Goal: Task Accomplishment & Management: Manage account settings

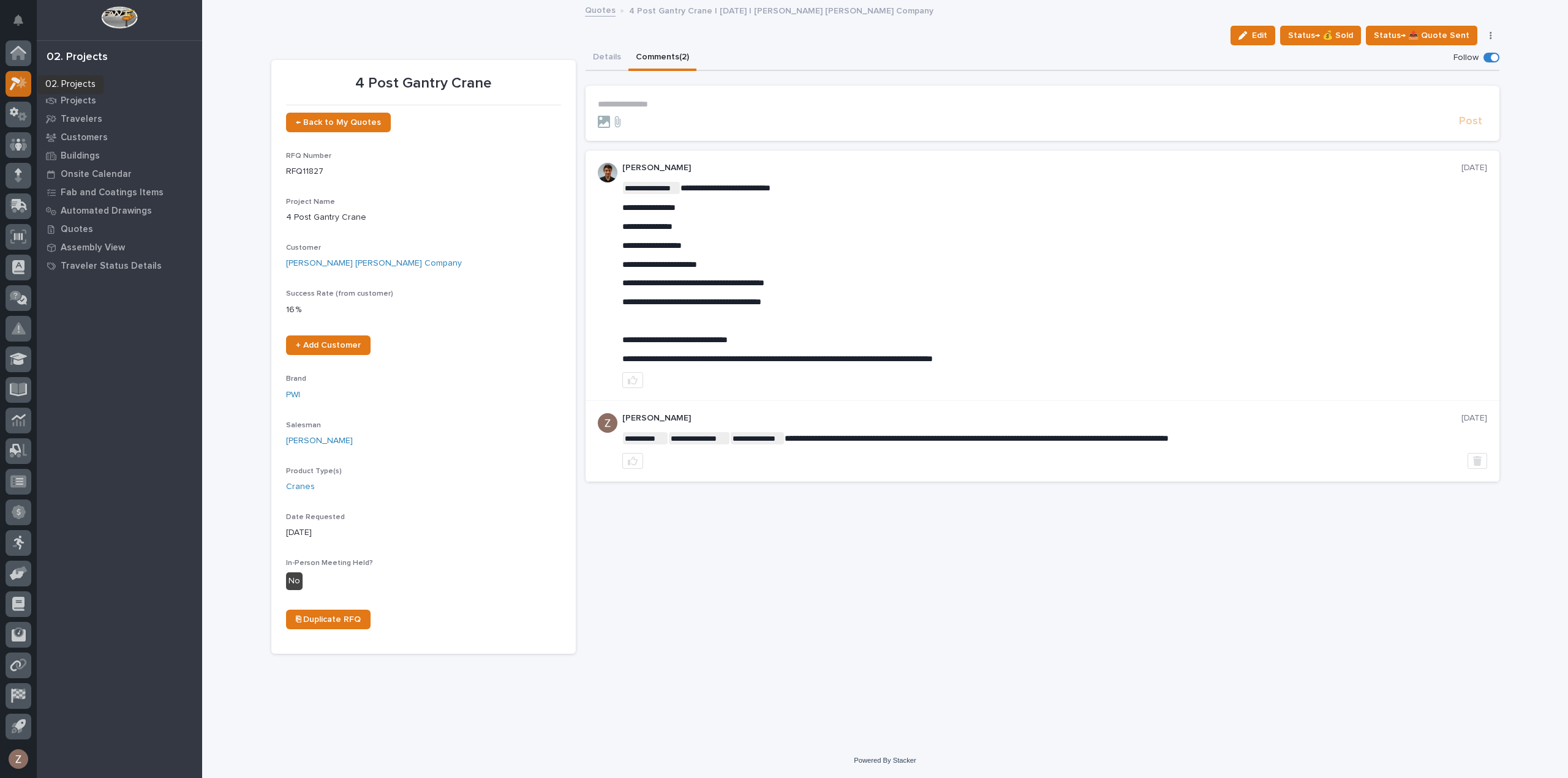
click at [20, 92] on div at bounding box center [18, 83] width 26 height 26
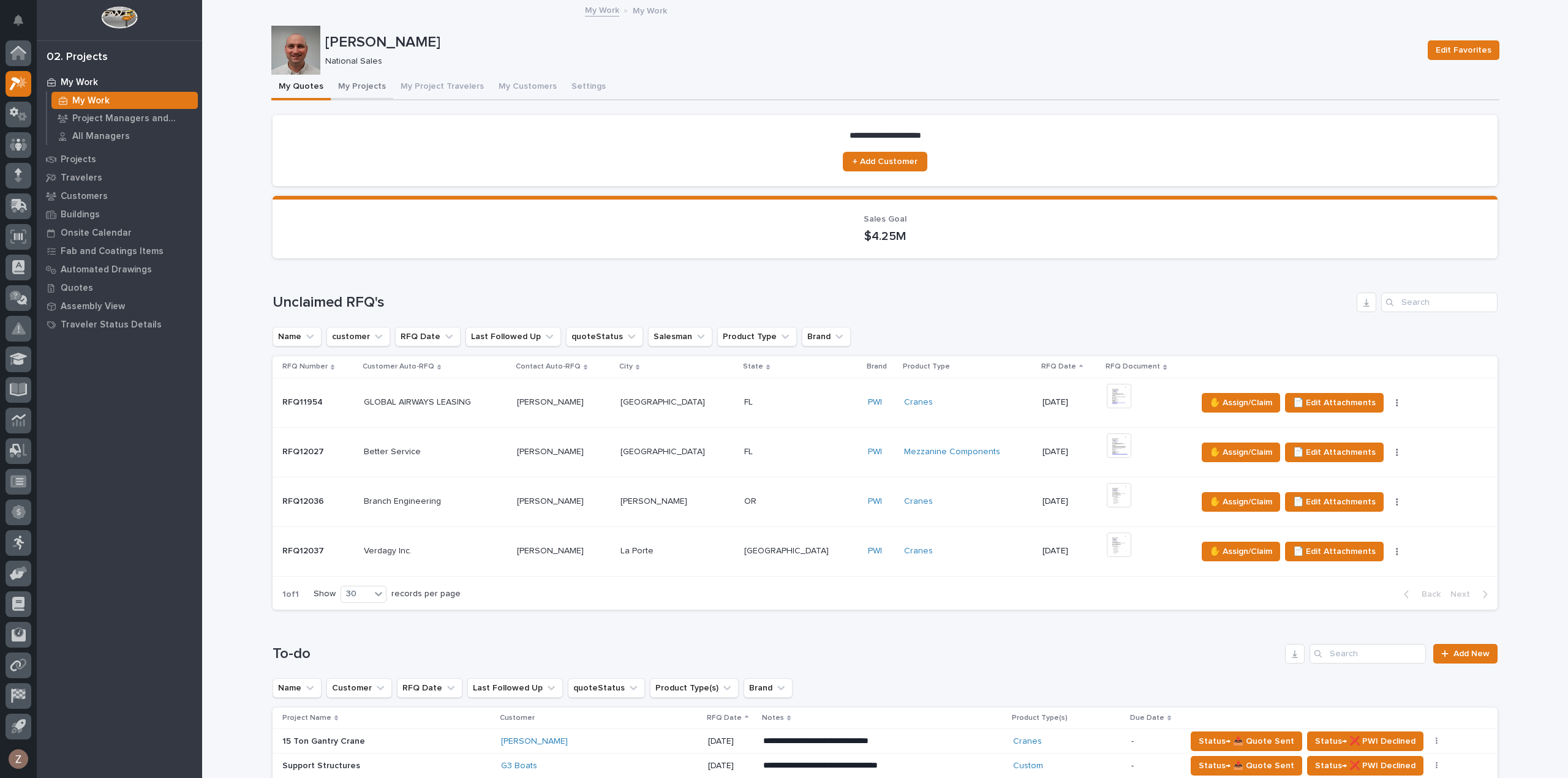
click at [348, 90] on button "My Projects" at bounding box center [362, 87] width 62 height 26
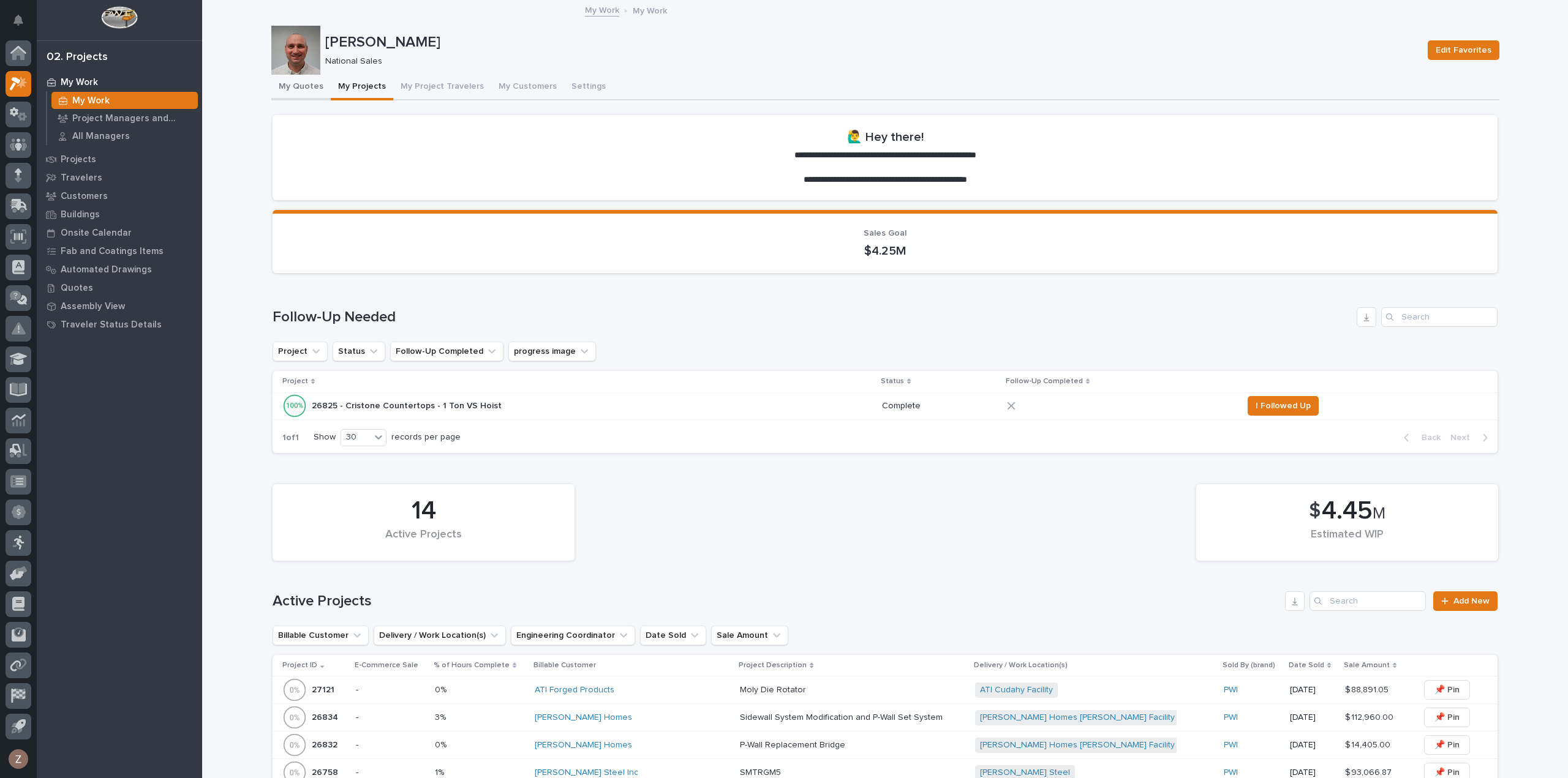
click at [296, 81] on button "My Quotes" at bounding box center [301, 87] width 60 height 26
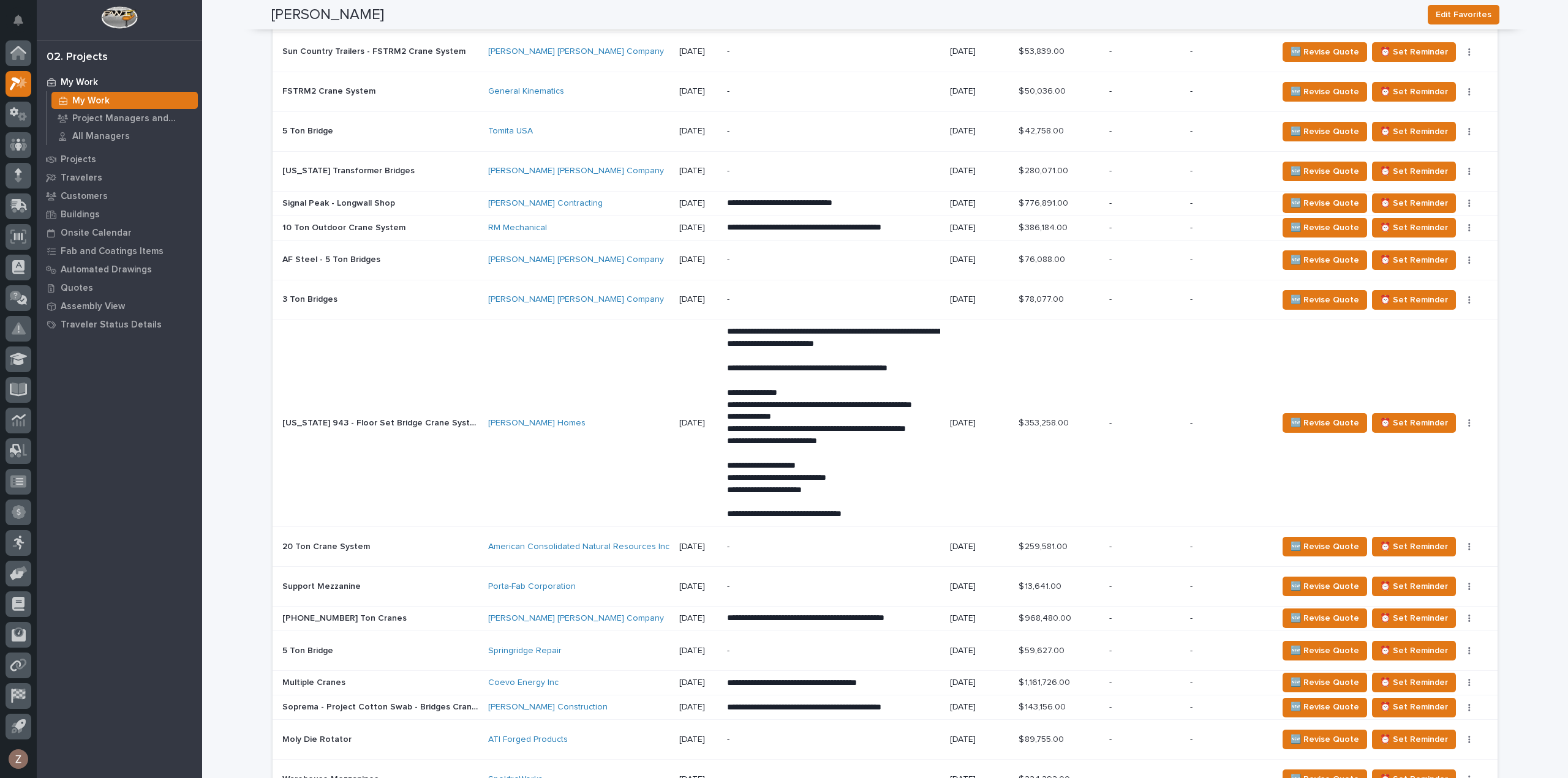
scroll to position [1653, 0]
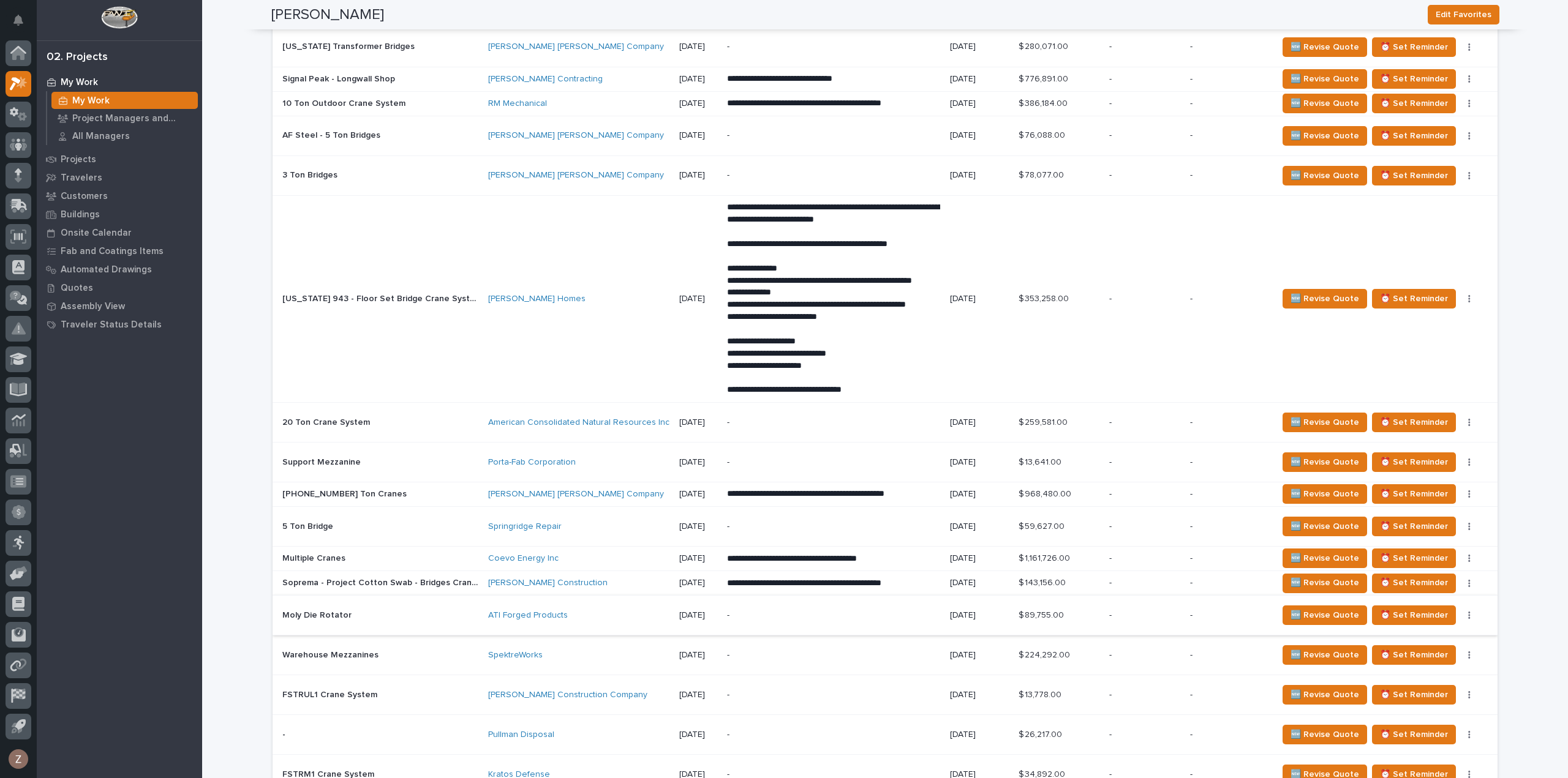
click at [1467, 611] on button "button" at bounding box center [1469, 615] width 17 height 8
click at [1458, 635] on span "Status→ 👎 Rejected" at bounding box center [1425, 635] width 80 height 15
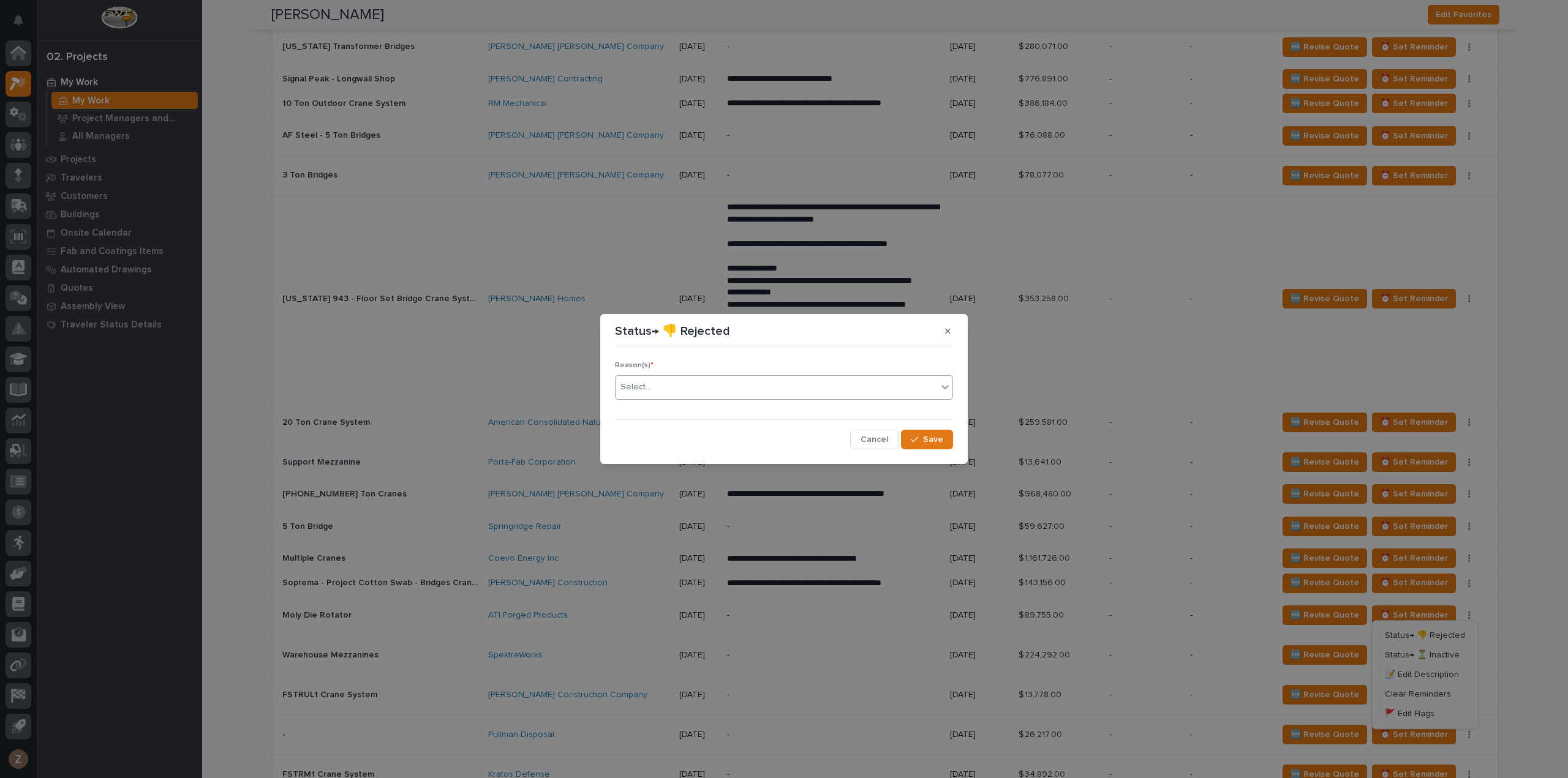
click at [880, 399] on body "**********" at bounding box center [784, 389] width 1568 height 778
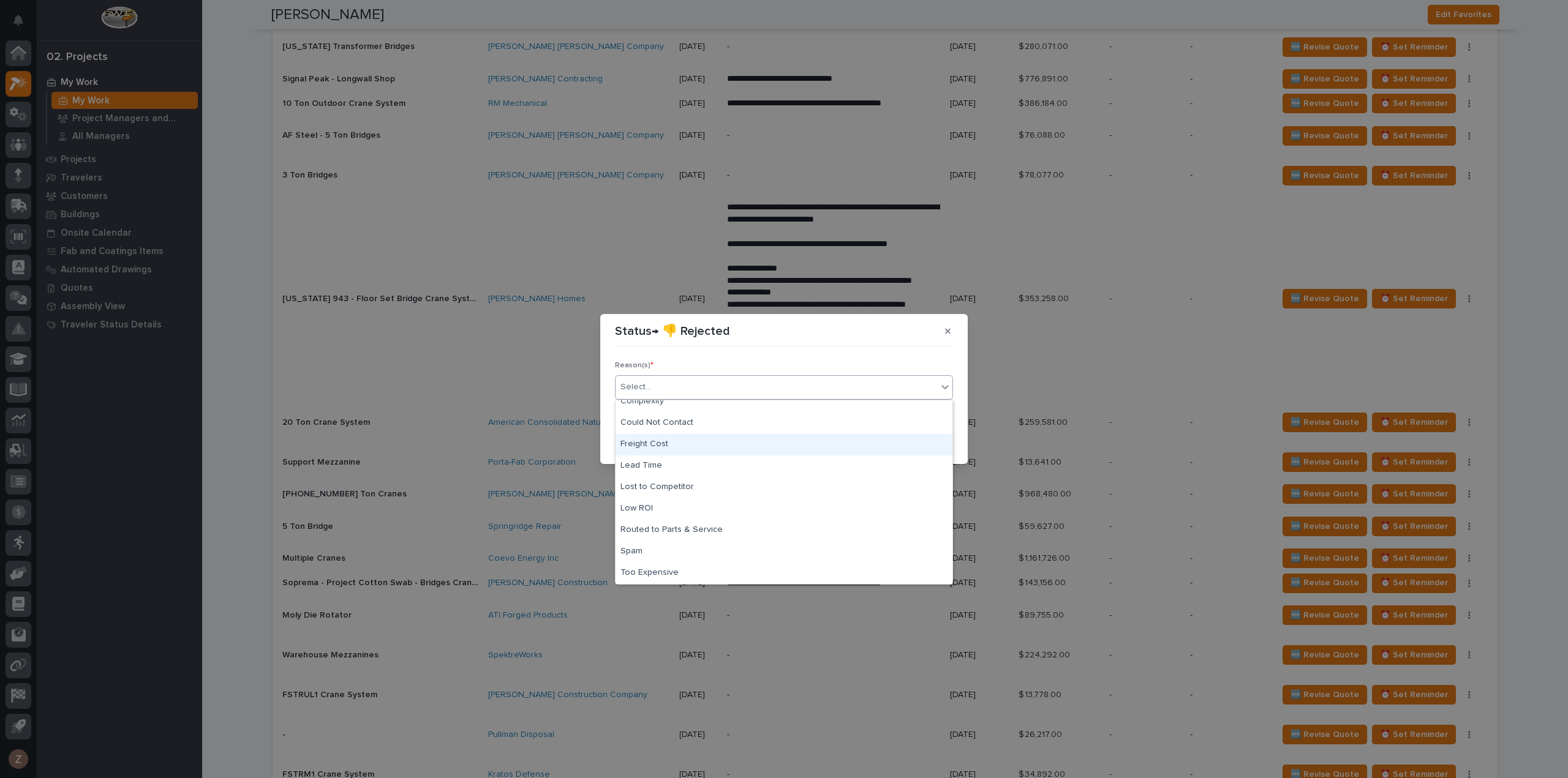
scroll to position [0, 0]
click at [864, 404] on div "Cancelled Project" at bounding box center [784, 410] width 337 height 21
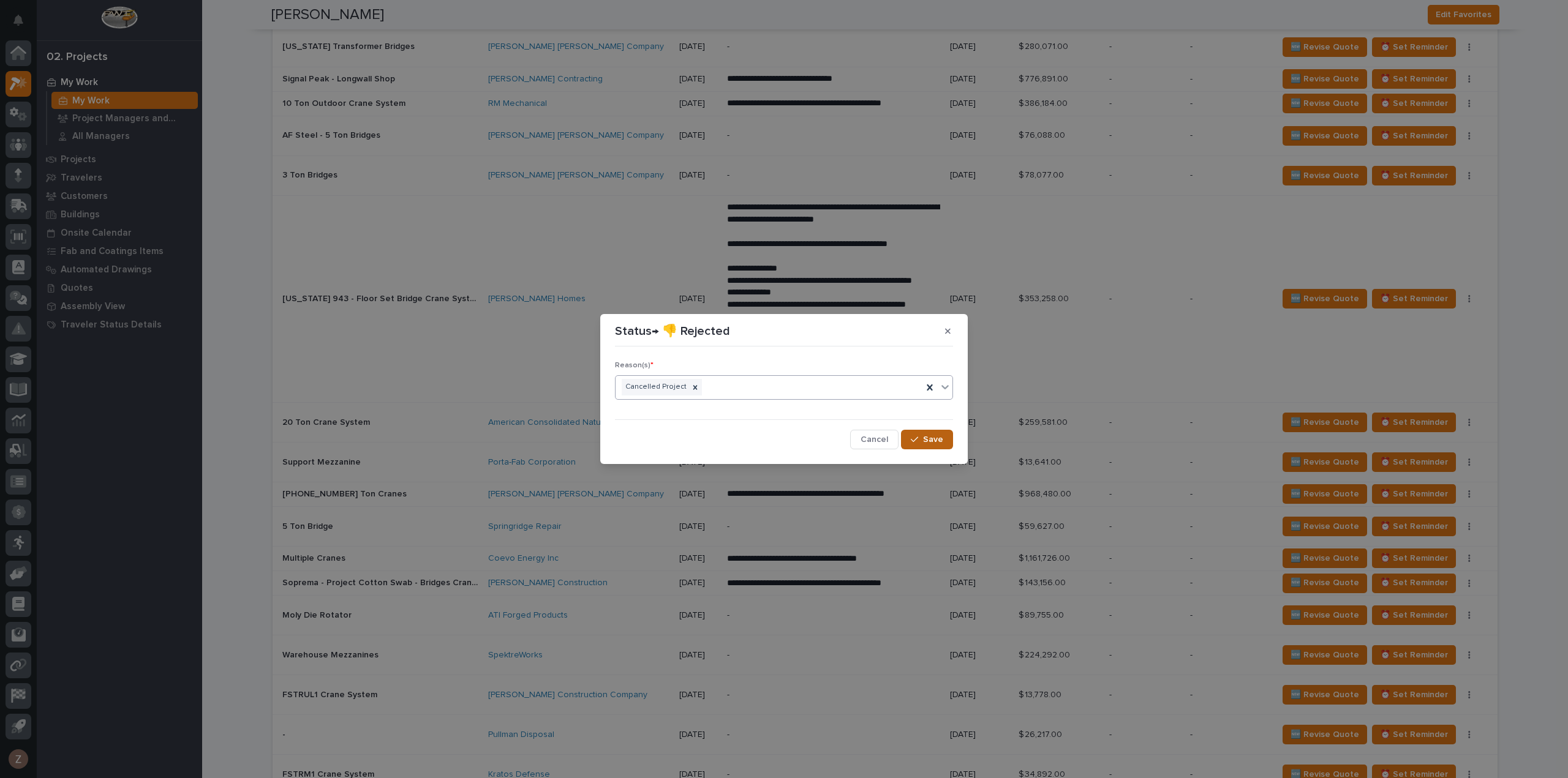
click at [938, 435] on span "Save" at bounding box center [932, 440] width 20 height 11
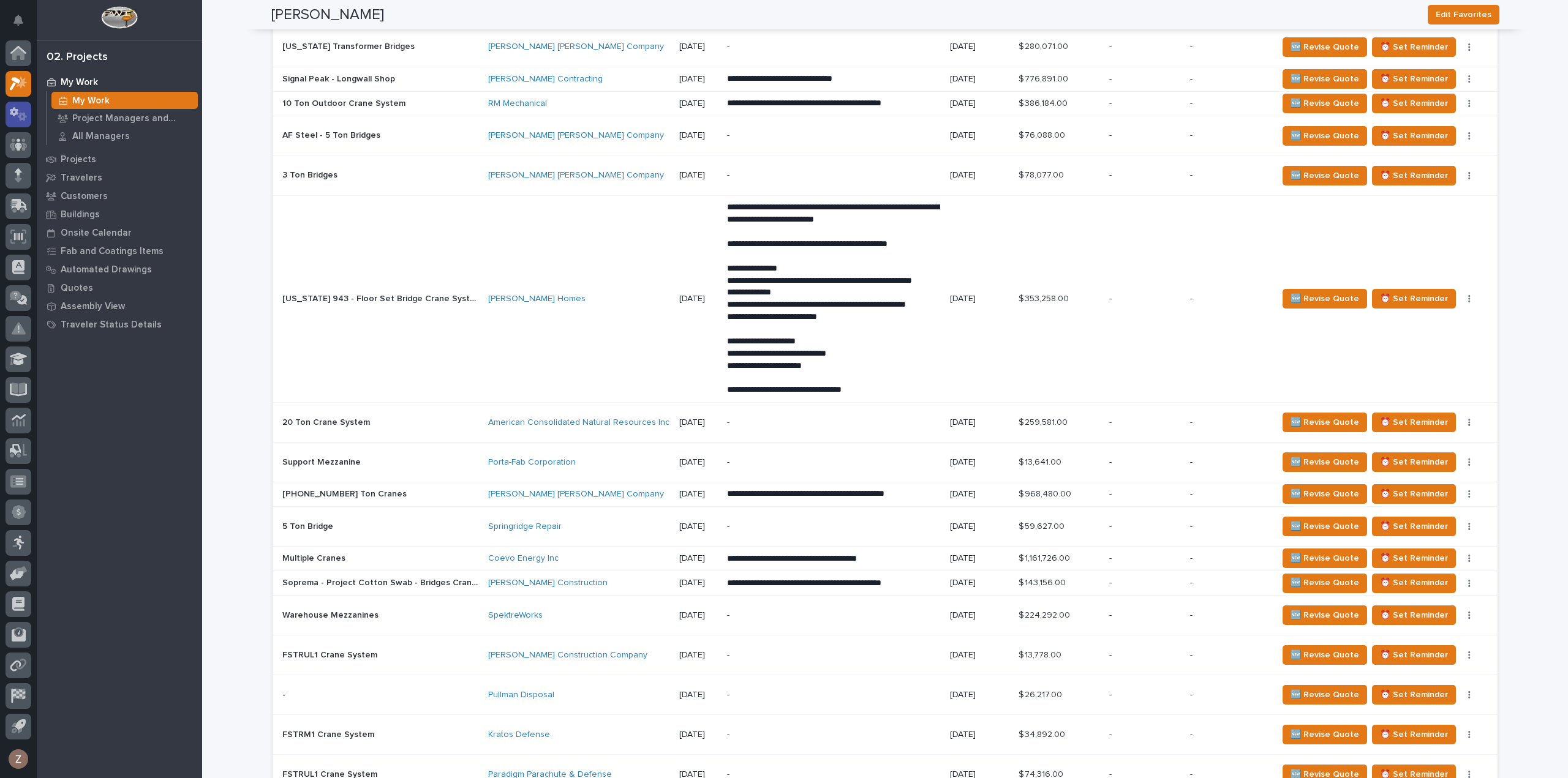
click at [16, 116] on icon at bounding box center [19, 114] width 18 height 14
